Goal: Find specific fact: Find specific fact

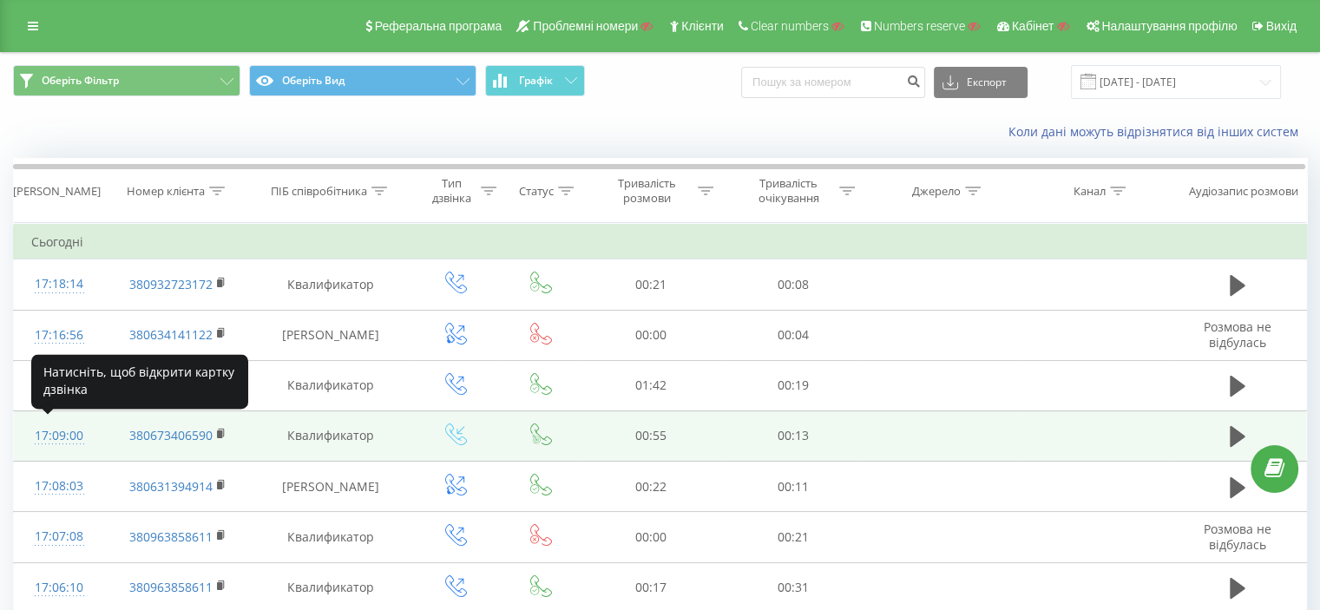
click at [44, 435] on div "17:09:00" at bounding box center [59, 436] width 56 height 34
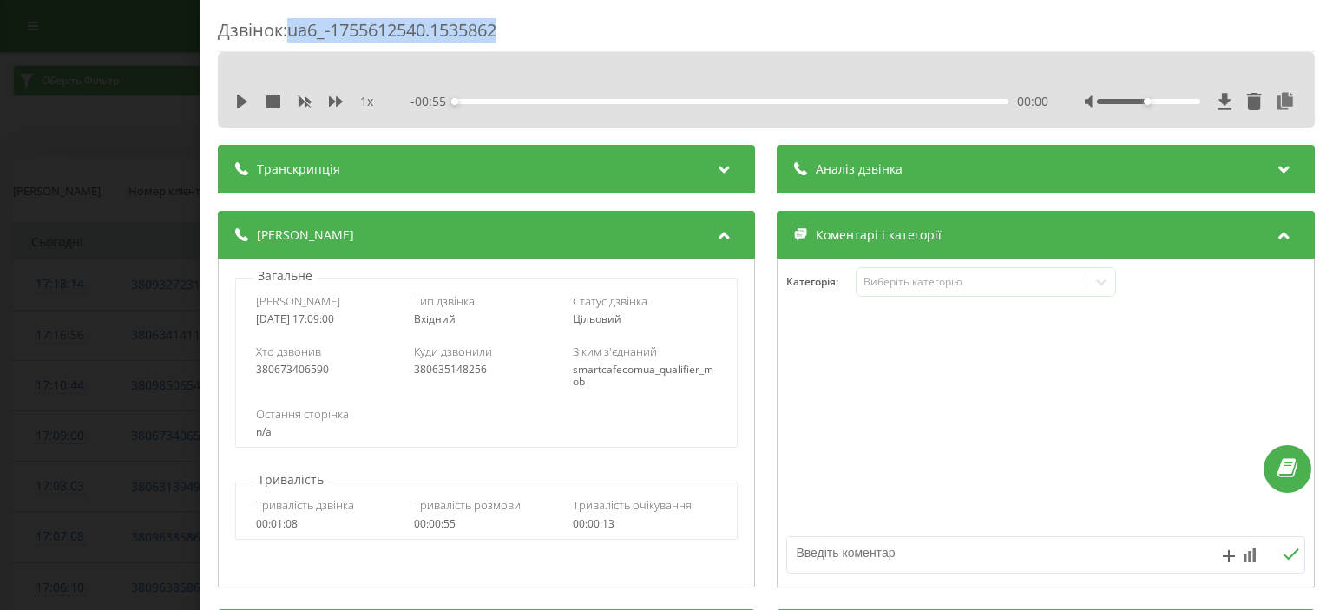
drag, startPoint x: 295, startPoint y: 32, endPoint x: 508, endPoint y: 23, distance: 212.8
click at [508, 23] on div "Дзвінок : ua6_-1755612540.1535862" at bounding box center [766, 35] width 1097 height 34
copy div "ua6_-1755612540.1535862"
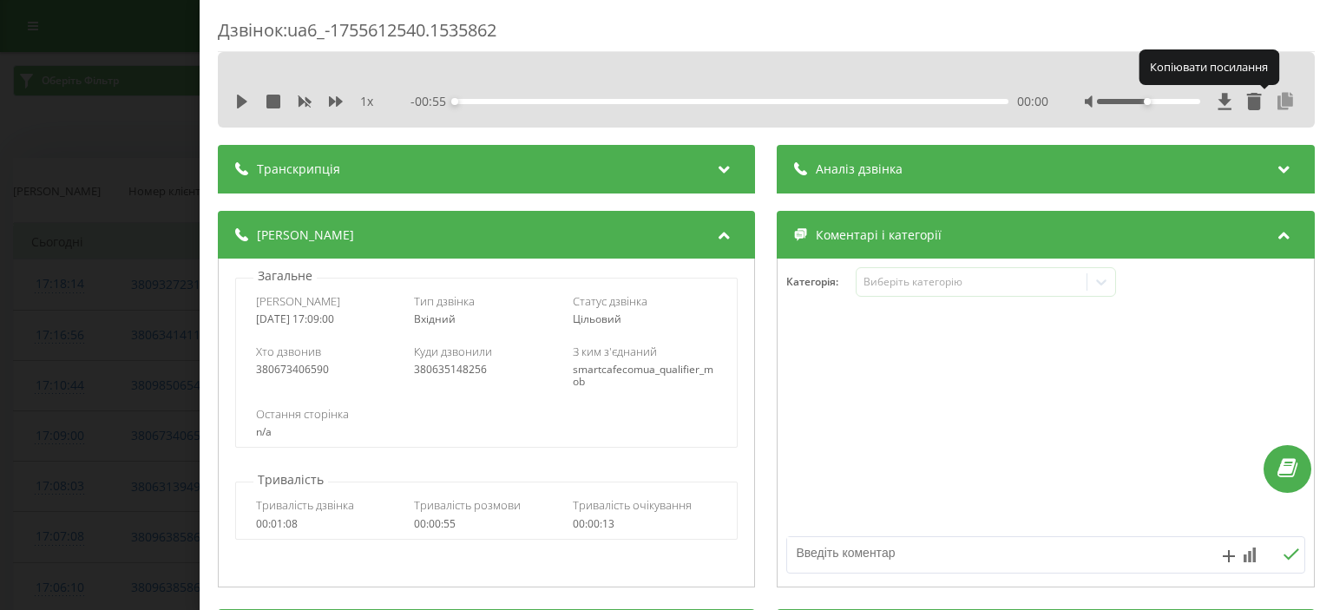
click at [1276, 102] on icon at bounding box center [1286, 101] width 21 height 17
click at [309, 378] on div "Хто дзвонив 380673406590" at bounding box center [328, 366] width 145 height 45
copy div "380673406590"
click at [309, 378] on div "Хто дзвонив 380673406590" at bounding box center [328, 366] width 145 height 45
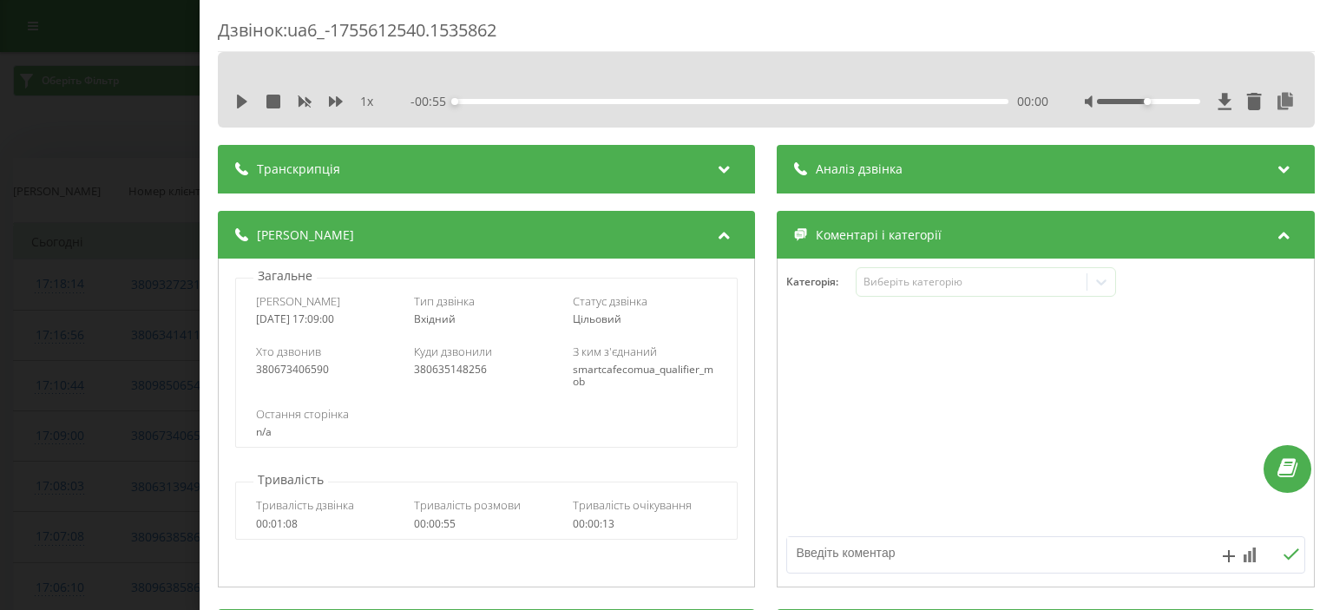
click at [306, 371] on div "380673406590" at bounding box center [328, 370] width 145 height 12
copy div "380673406590"
click at [446, 371] on div "380635148256" at bounding box center [487, 370] width 145 height 12
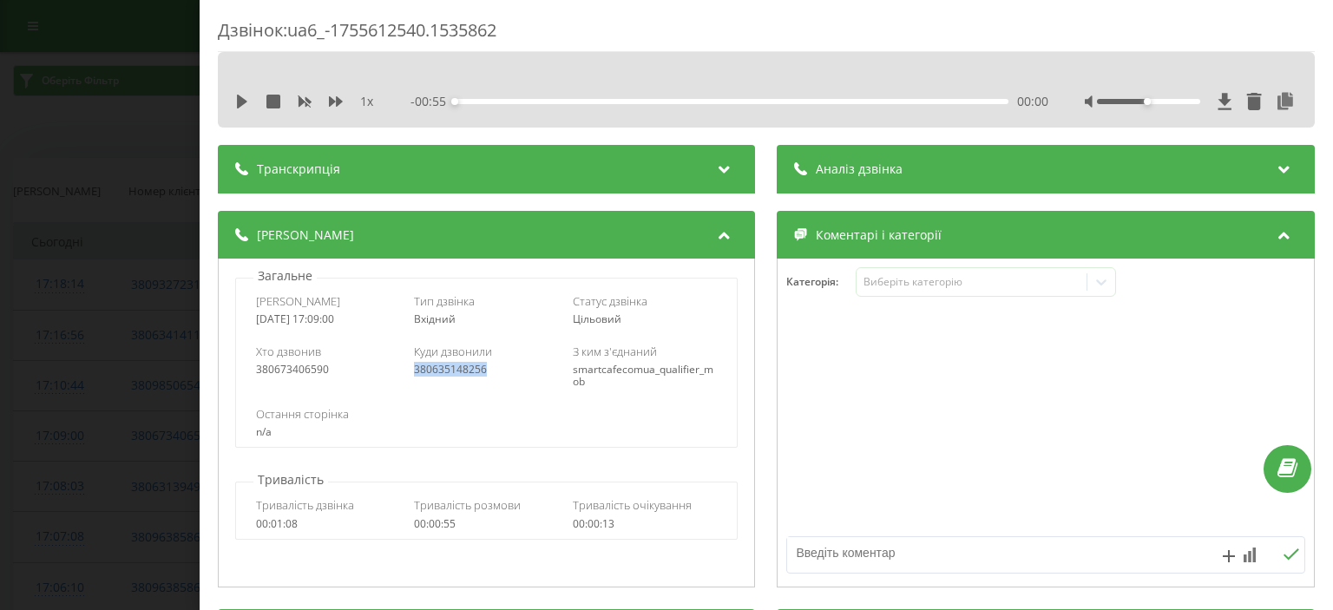
copy div "380635148256"
drag, startPoint x: 575, startPoint y: 27, endPoint x: 295, endPoint y: 23, distance: 280.3
click at [295, 23] on div "Дзвінок : ua6_-1755612540.1535862" at bounding box center [766, 35] width 1097 height 34
copy div "ua6_-1755612540.1535862"
